Goal: Check status: Check status

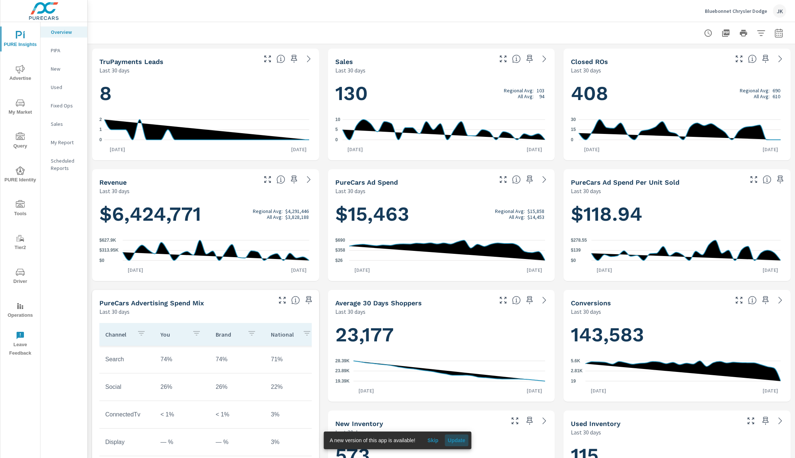
click at [454, 441] on span "Update" at bounding box center [457, 440] width 18 height 7
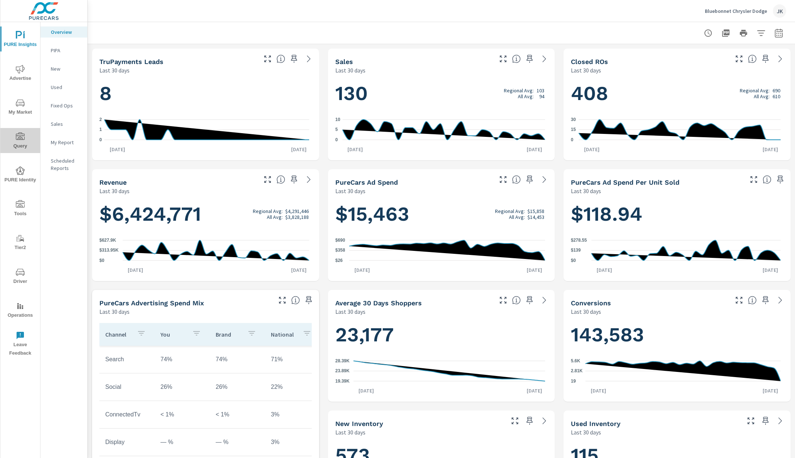
click at [24, 147] on span "Query" at bounding box center [20, 142] width 35 height 18
